Goal: Task Accomplishment & Management: Manage account settings

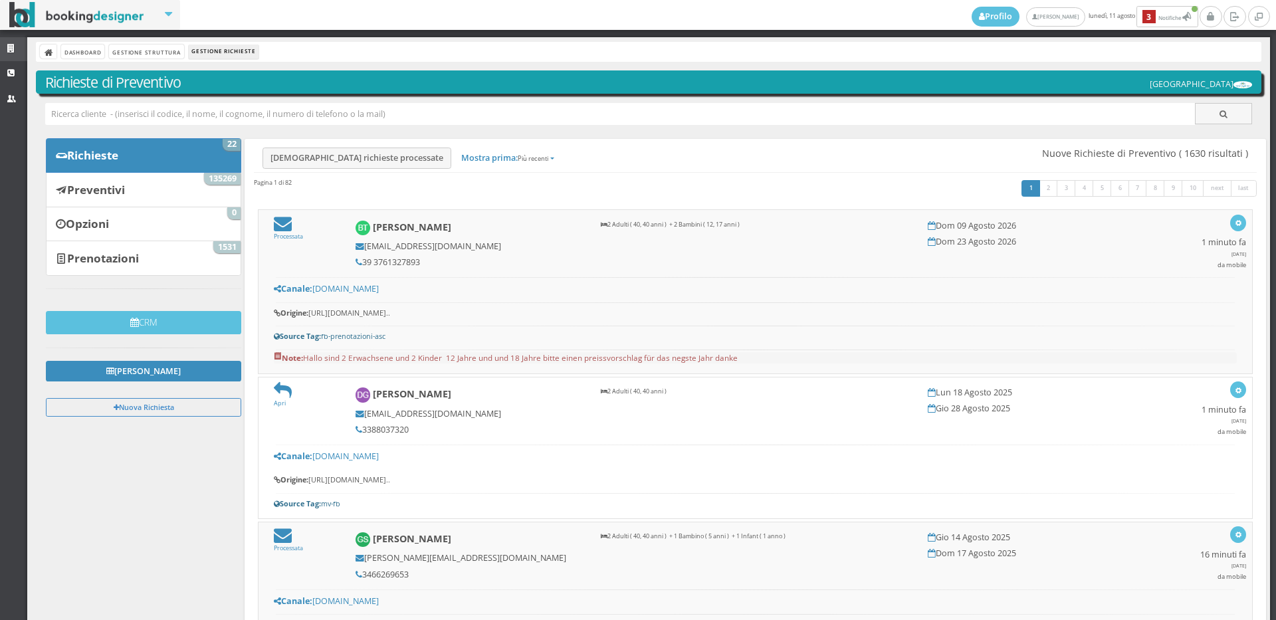
click at [6, 44] on link "Strutture" at bounding box center [13, 49] width 27 height 24
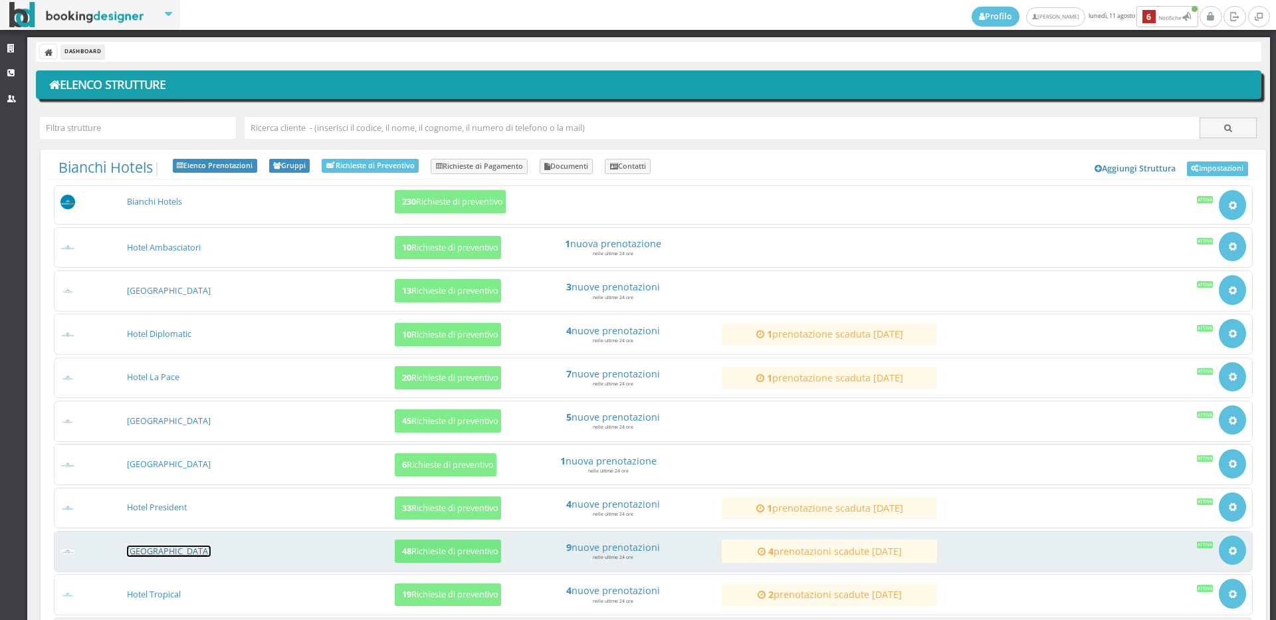
click at [172, 551] on link "[GEOGRAPHIC_DATA]" at bounding box center [169, 550] width 84 height 11
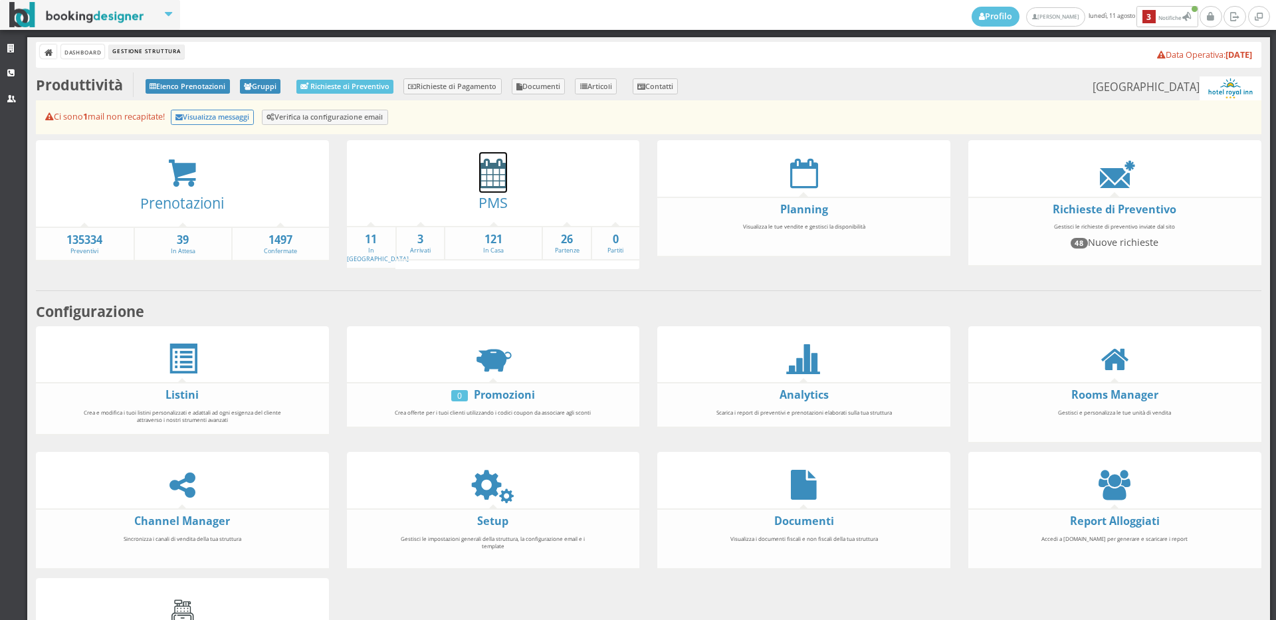
click at [484, 183] on icon at bounding box center [493, 173] width 28 height 30
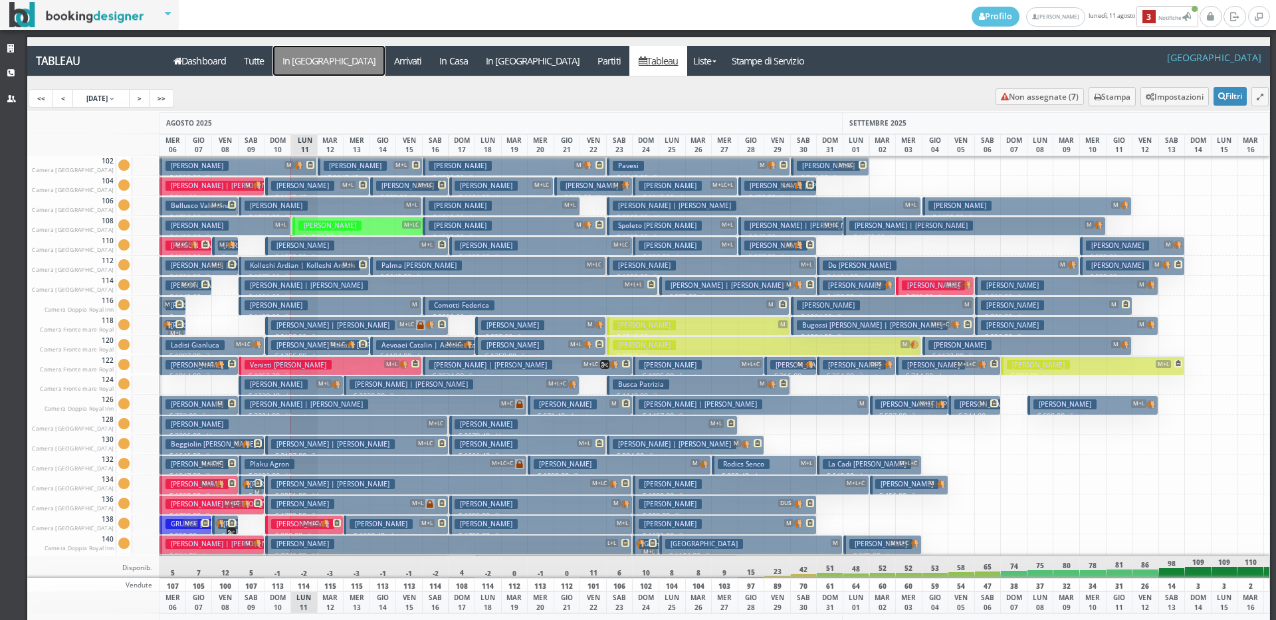
click at [305, 64] on a=pms-arrival-reservations"] "In Arrivo" at bounding box center [329, 61] width 112 height 30
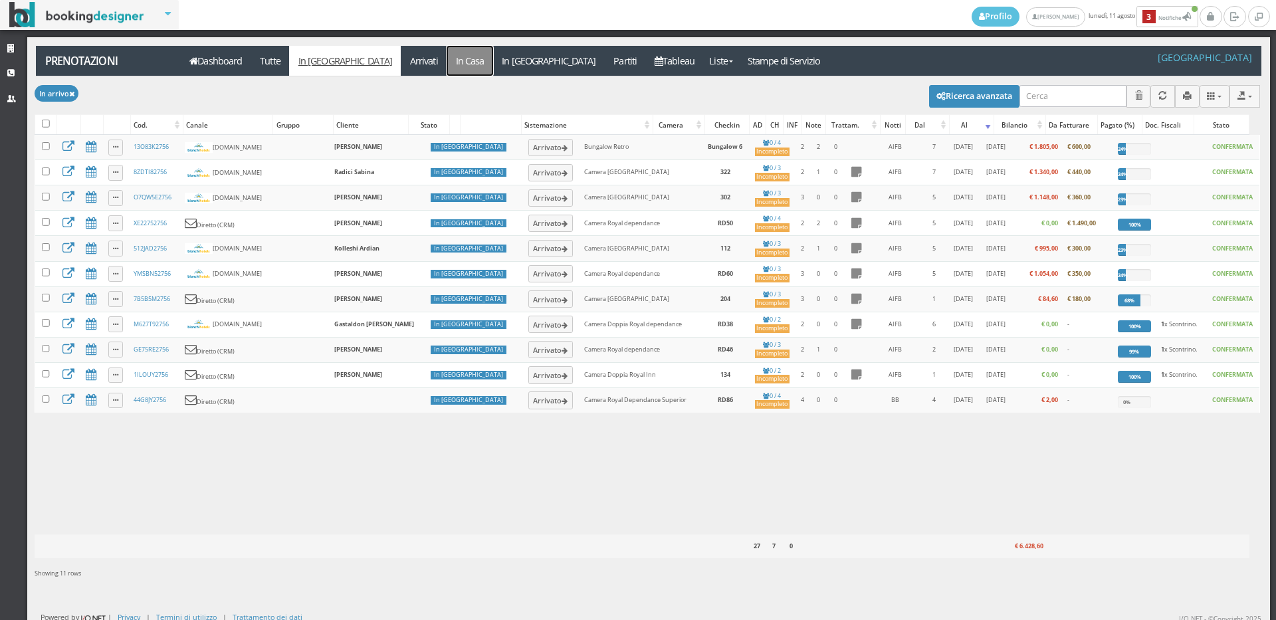
click at [446, 61] on link "In Casa" at bounding box center [469, 61] width 47 height 30
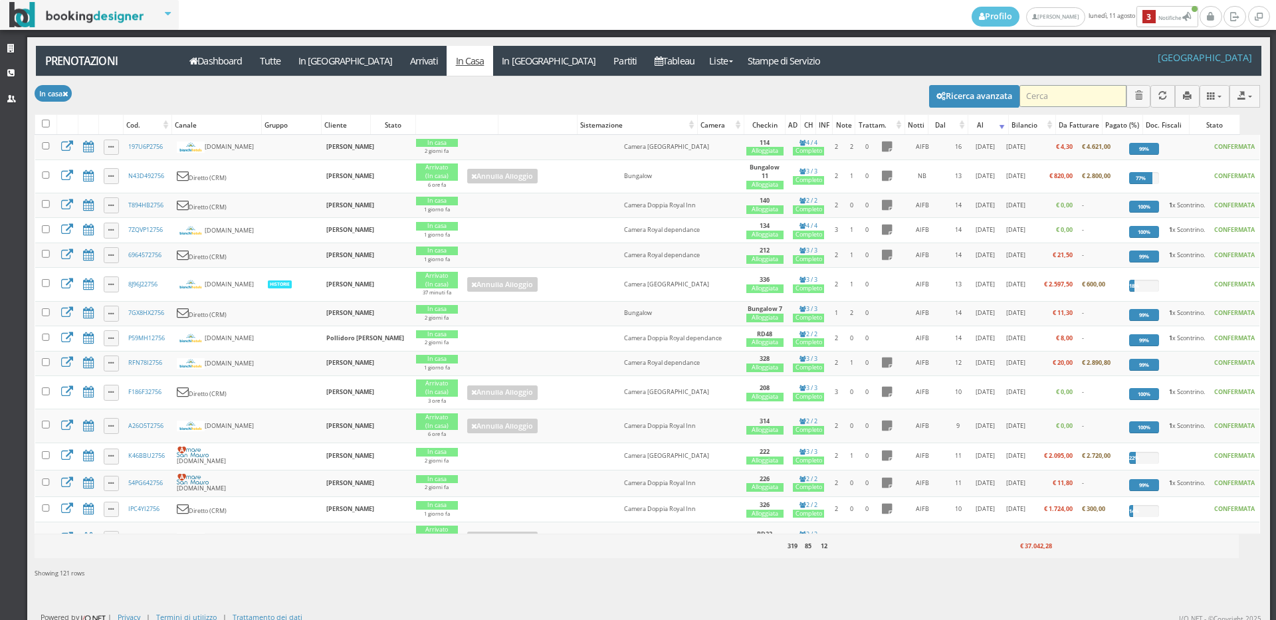
click at [1056, 98] on input "search" at bounding box center [1072, 96] width 107 height 22
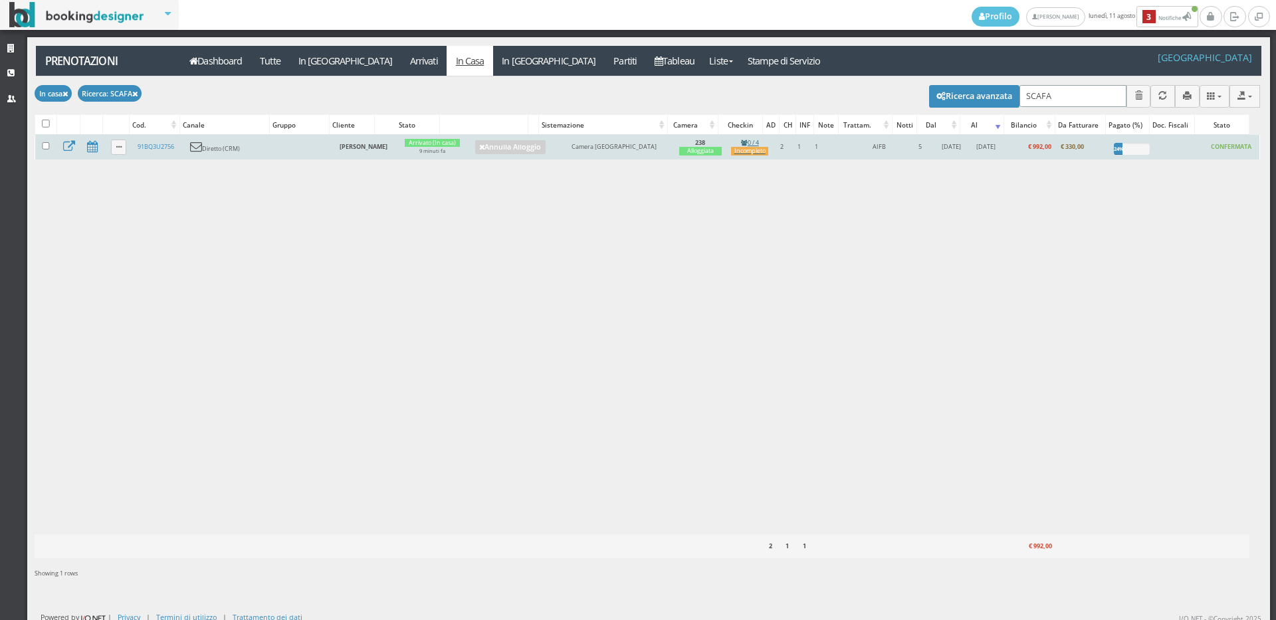
type input "SCAFA"
click at [739, 151] on div "Incompleto" at bounding box center [749, 151] width 37 height 9
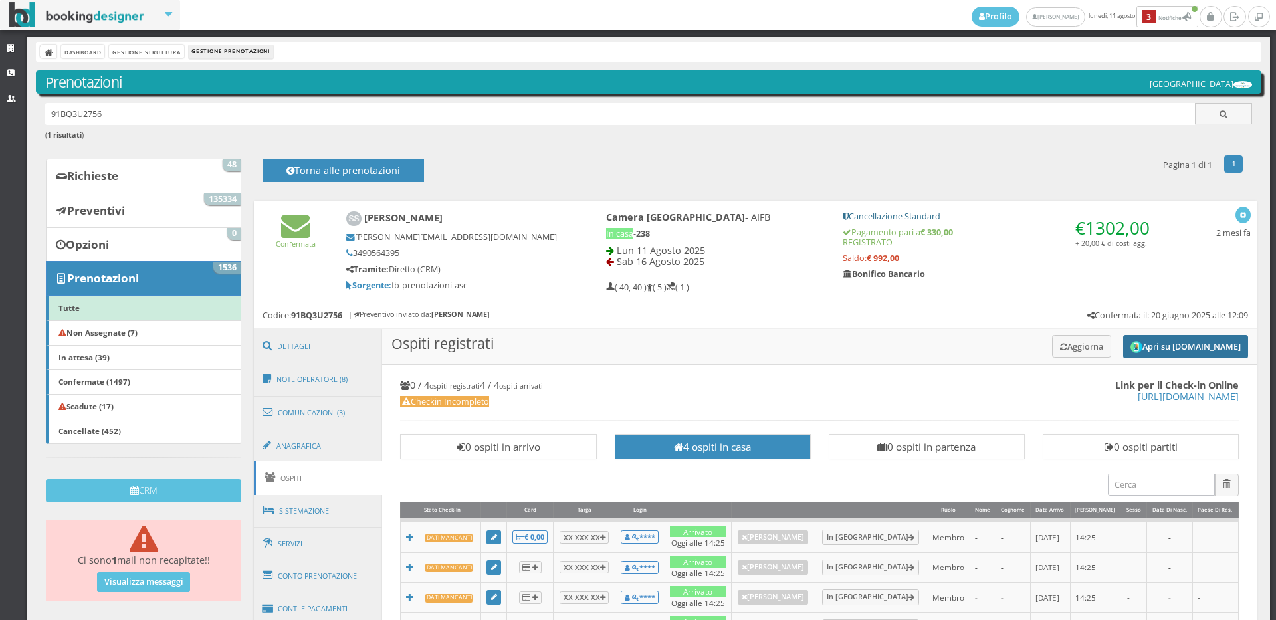
click at [1187, 351] on button "Apri su [DOMAIN_NAME]" at bounding box center [1185, 346] width 125 height 23
click at [1068, 347] on button "Aggiorna" at bounding box center [1081, 346] width 59 height 22
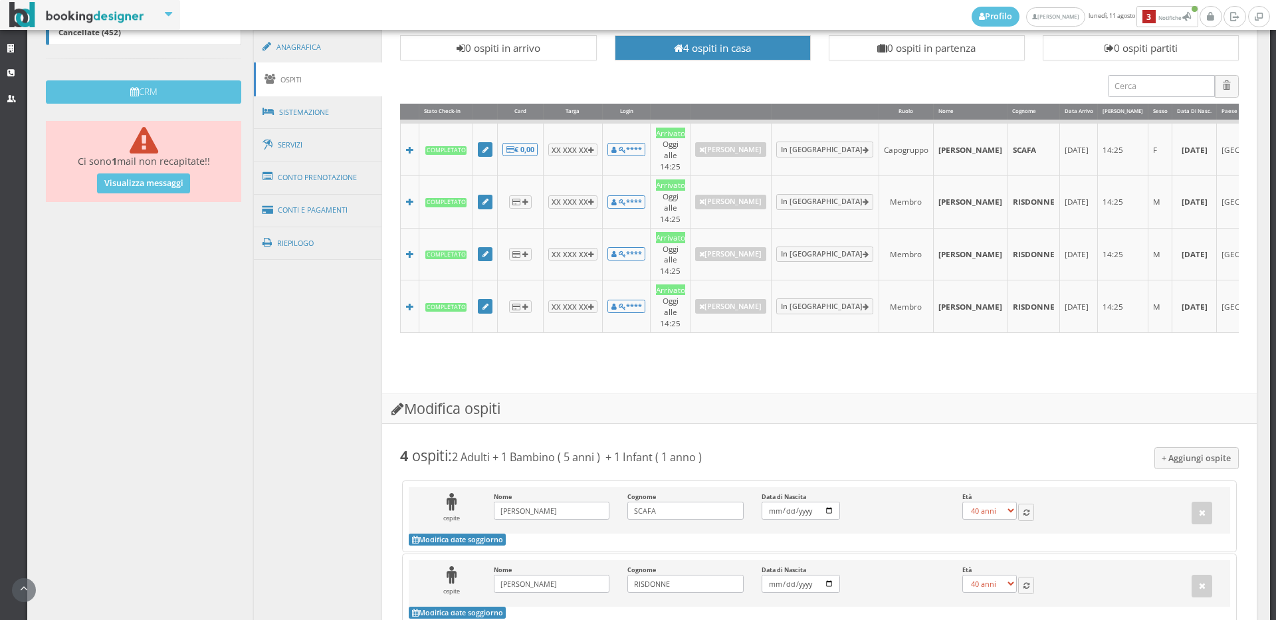
scroll to position [74, 0]
